Goal: Information Seeking & Learning: Check status

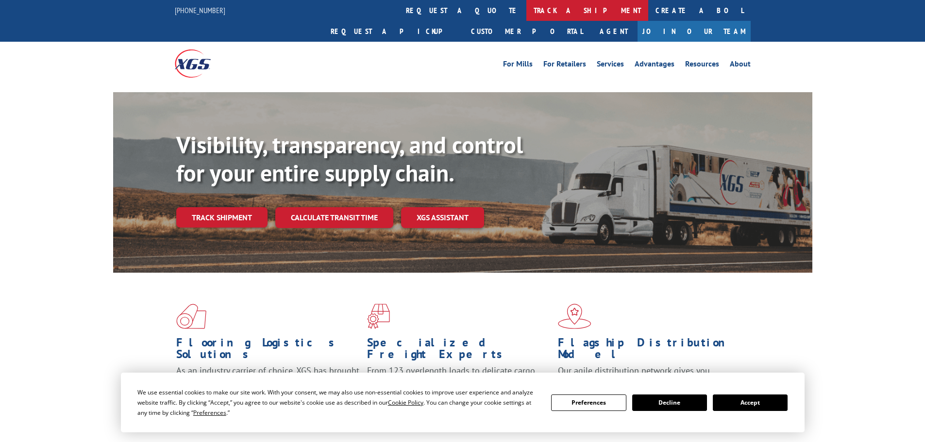
click at [526, 13] on link "track a shipment" at bounding box center [587, 10] width 122 height 21
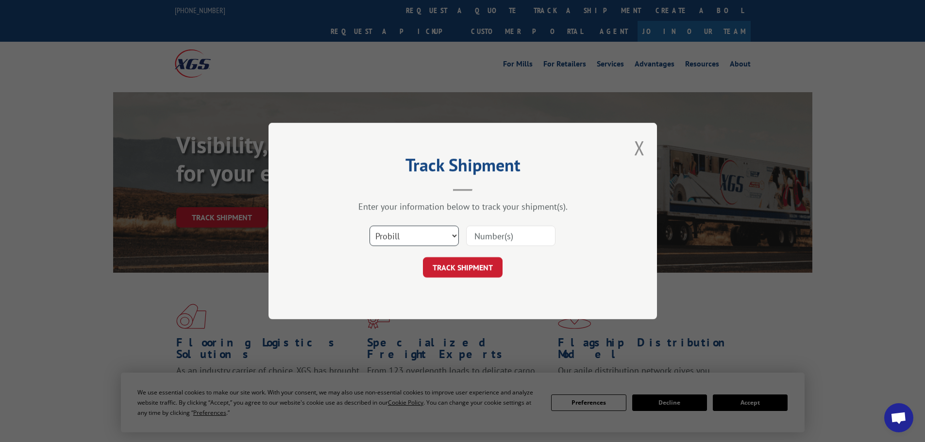
drag, startPoint x: 400, startPoint y: 229, endPoint x: 395, endPoint y: 236, distance: 8.8
click at [400, 230] on select "Select category... Probill BOL PO" at bounding box center [413, 236] width 89 height 20
select select "po"
click at [369, 226] on select "Select category... Probill BOL PO" at bounding box center [413, 236] width 89 height 20
drag, startPoint x: 494, startPoint y: 234, endPoint x: 490, endPoint y: 228, distance: 7.6
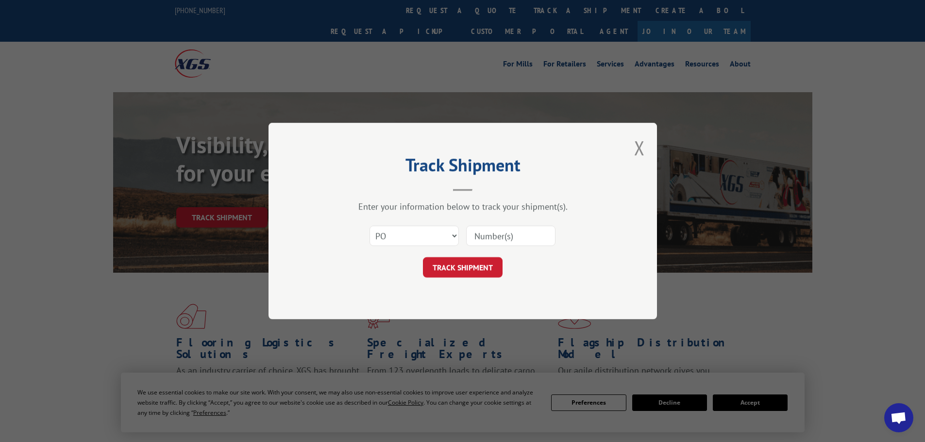
click at [494, 234] on input at bounding box center [510, 236] width 89 height 20
drag, startPoint x: 489, startPoint y: 225, endPoint x: 485, endPoint y: 240, distance: 15.4
click at [485, 240] on input at bounding box center [510, 236] width 89 height 20
paste input "71536099"
type input "71536099"
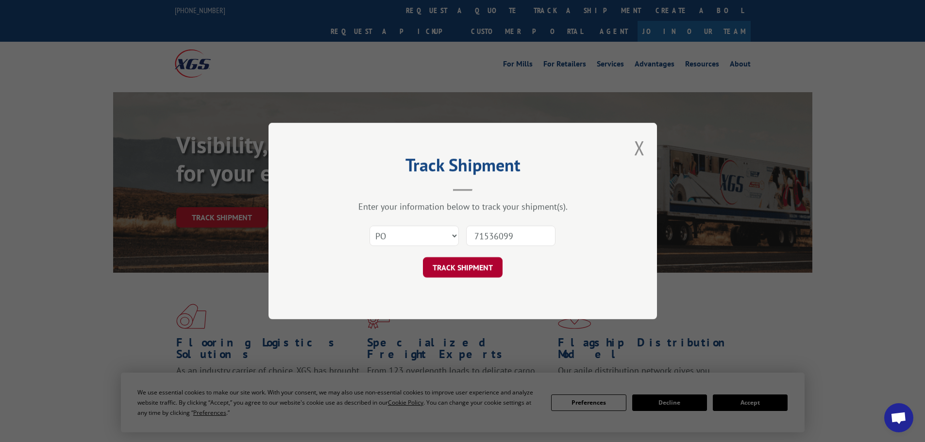
click at [446, 268] on button "TRACK SHIPMENT" at bounding box center [463, 267] width 80 height 20
